Goal: Task Accomplishment & Management: Manage account settings

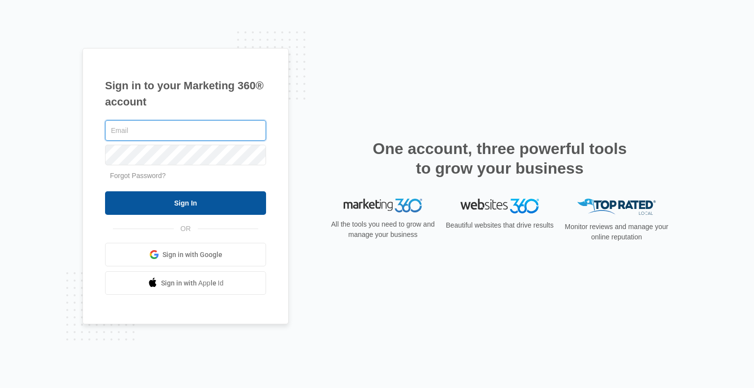
type input "[PERSON_NAME][EMAIL_ADDRESS][DOMAIN_NAME]"
click at [187, 202] on input "Sign In" at bounding box center [185, 203] width 161 height 24
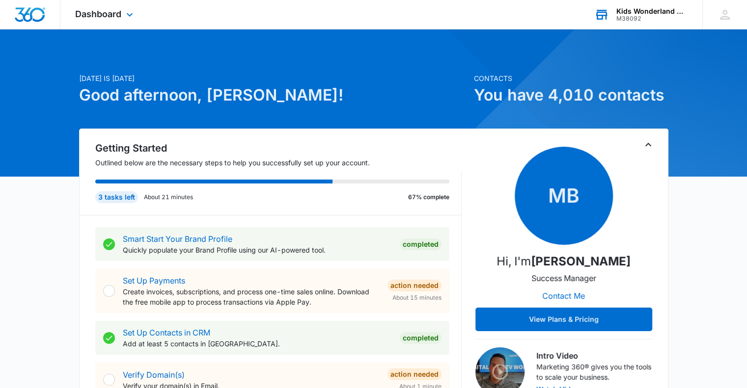
click at [635, 13] on div "Kids Wonderland McAllen [GEOGRAPHIC_DATA]" at bounding box center [652, 11] width 72 height 8
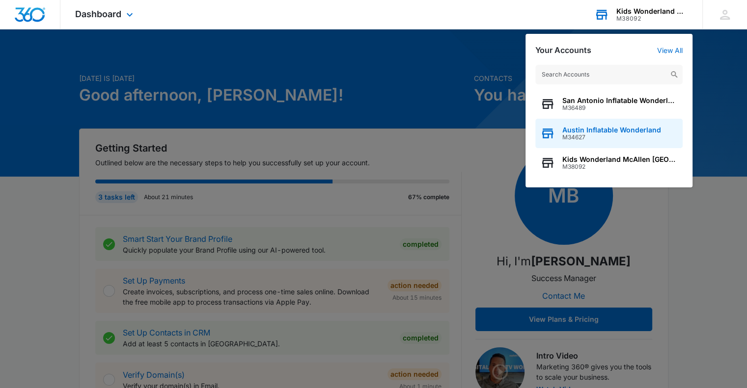
click at [582, 141] on div "Austin Inflatable Wonderland M34627" at bounding box center [608, 133] width 147 height 29
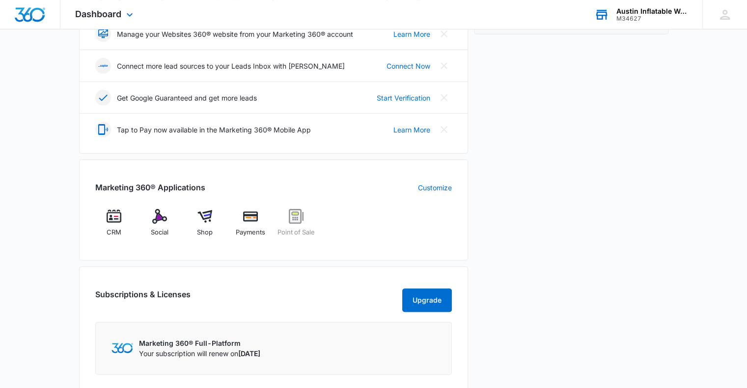
scroll to position [256, 0]
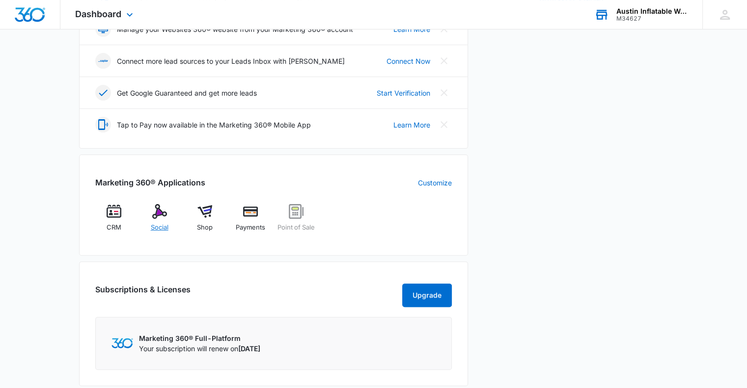
click at [162, 208] on img at bounding box center [159, 211] width 15 height 15
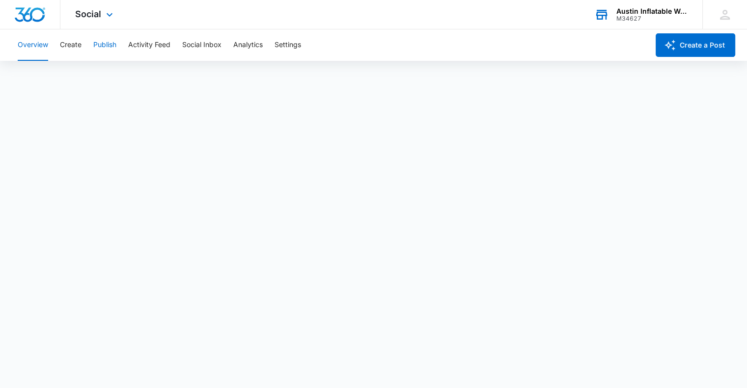
click at [108, 49] on button "Publish" at bounding box center [104, 44] width 23 height 31
click at [104, 44] on button "Publish" at bounding box center [104, 44] width 23 height 31
click at [604, 20] on icon at bounding box center [601, 14] width 15 height 15
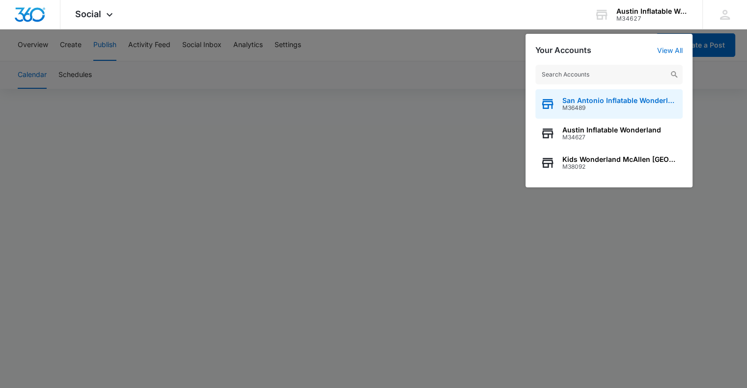
click at [589, 111] on span "M36489" at bounding box center [619, 108] width 115 height 7
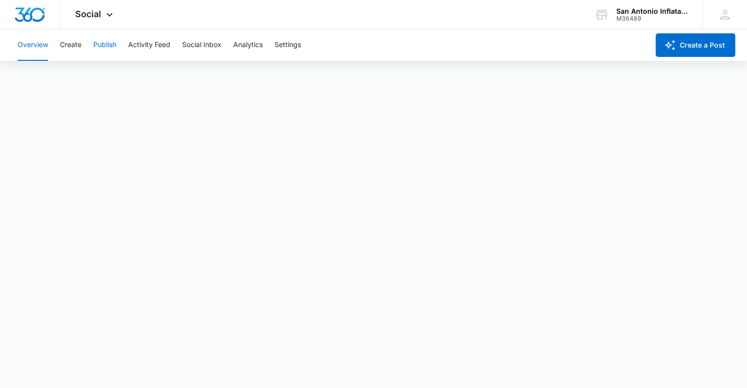
click at [99, 43] on button "Publish" at bounding box center [104, 44] width 23 height 31
click at [622, 7] on div "San Antonio Inflatable Wonderland" at bounding box center [652, 11] width 72 height 8
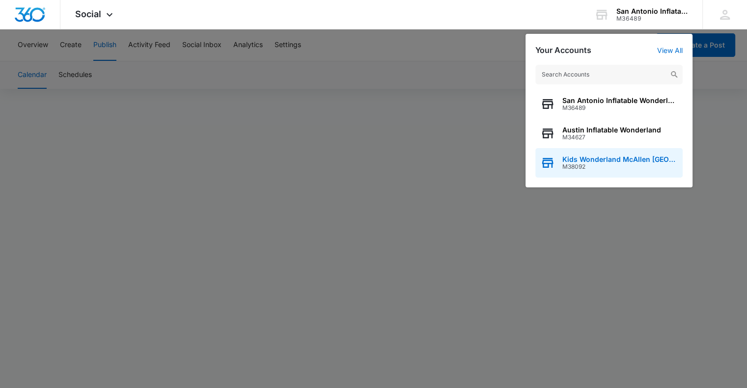
click at [580, 157] on span "Kids Wonderland McAllen TX" at bounding box center [619, 160] width 115 height 8
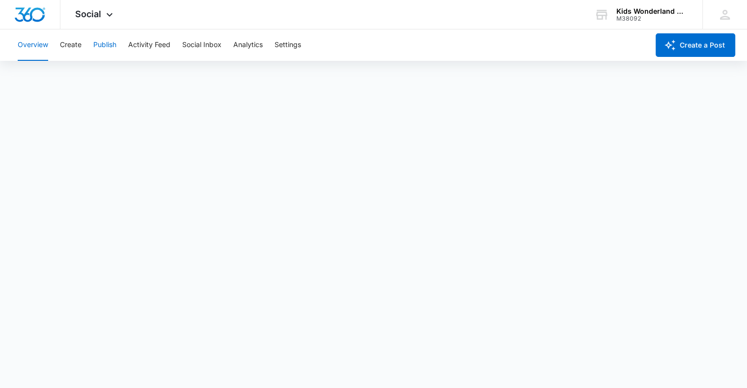
click at [97, 43] on button "Publish" at bounding box center [104, 44] width 23 height 31
